Goal: Check status: Check status

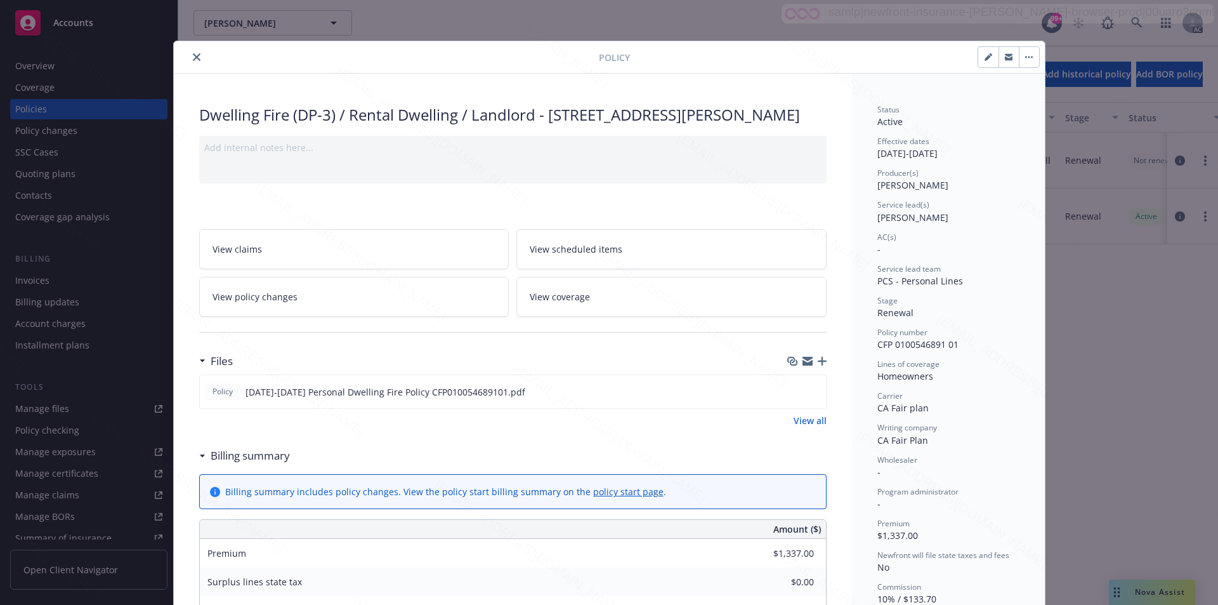
click at [725, 56] on div at bounding box center [835, 57] width 410 height 22
